Goal: Task Accomplishment & Management: Use online tool/utility

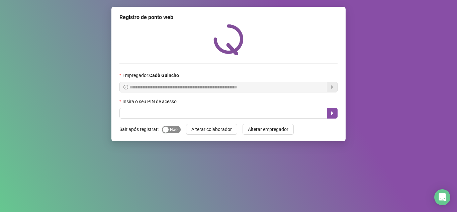
click at [171, 130] on span "Sim Não" at bounding box center [171, 129] width 19 height 7
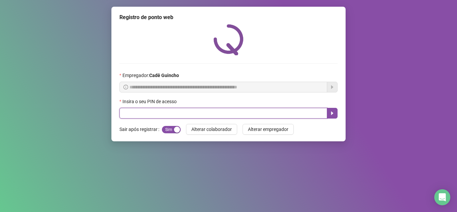
click at [172, 110] on input "text" at bounding box center [224, 113] width 208 height 11
type input "*****"
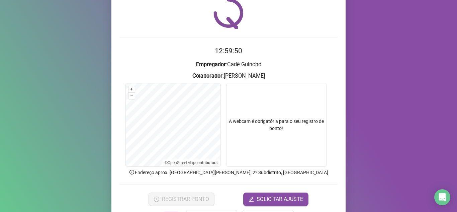
scroll to position [33, 0]
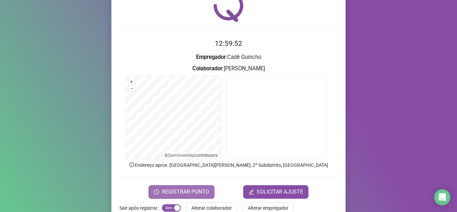
click at [208, 192] on button "REGISTRAR PONTO" at bounding box center [182, 191] width 66 height 13
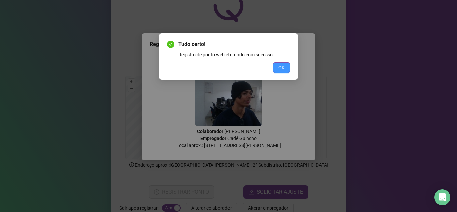
click at [279, 65] on span "OK" at bounding box center [282, 67] width 6 height 7
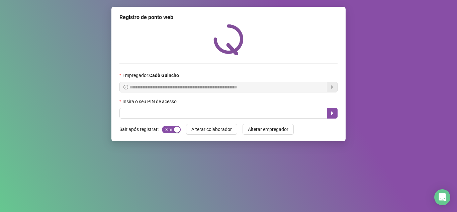
scroll to position [0, 0]
click at [177, 127] on span "Sim Não" at bounding box center [171, 129] width 19 height 7
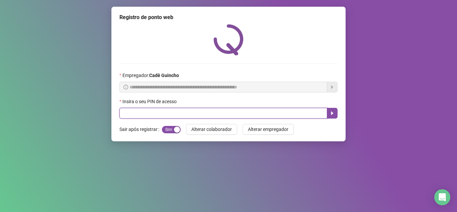
click at [186, 108] on input "text" at bounding box center [224, 113] width 208 height 11
type input "*****"
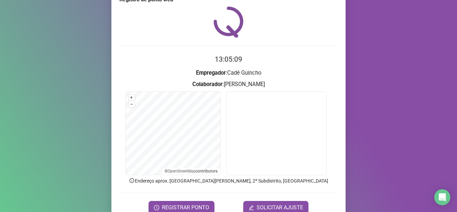
scroll to position [50, 0]
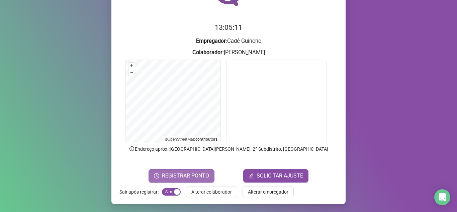
click at [180, 177] on span "REGISTRAR PONTO" at bounding box center [185, 176] width 47 height 8
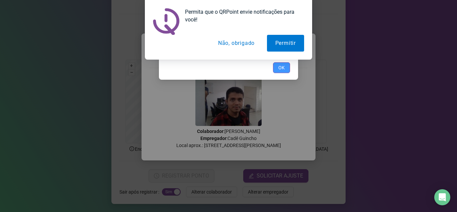
click at [284, 65] on span "OK" at bounding box center [282, 67] width 6 height 7
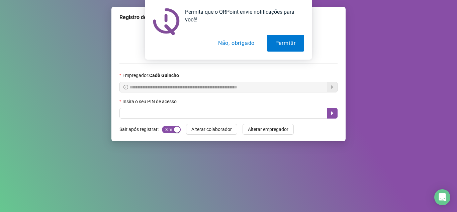
click at [230, 42] on button "Não, obrigado" at bounding box center [236, 43] width 53 height 17
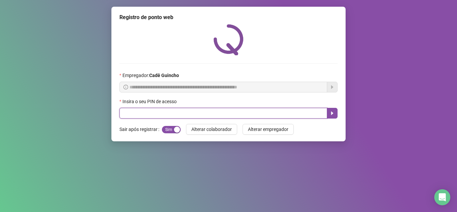
click at [234, 113] on input "text" at bounding box center [224, 113] width 208 height 11
type input "*****"
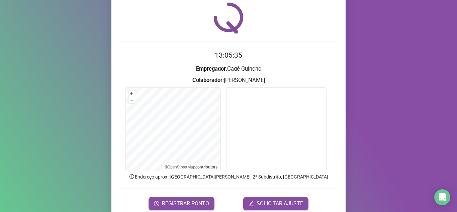
scroll to position [33, 0]
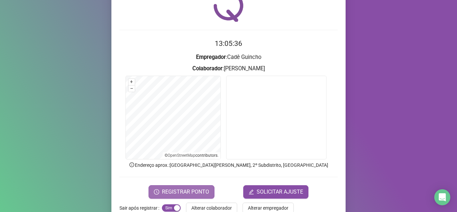
click at [193, 190] on span "REGISTRAR PONTO" at bounding box center [185, 192] width 47 height 8
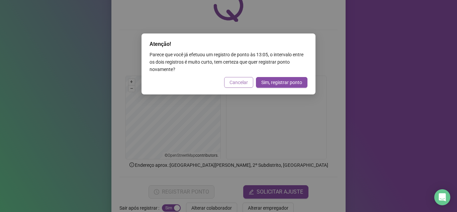
click at [242, 80] on span "Cancelar" at bounding box center [239, 82] width 18 height 7
